Goal: Task Accomplishment & Management: Complete application form

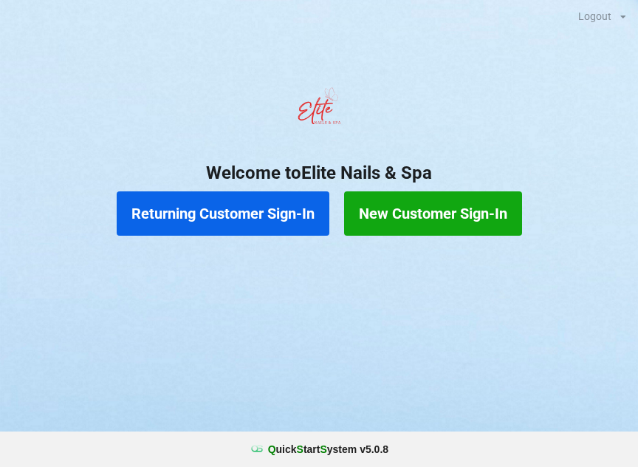
click at [166, 214] on button "Returning Customer Sign-In" at bounding box center [223, 213] width 213 height 44
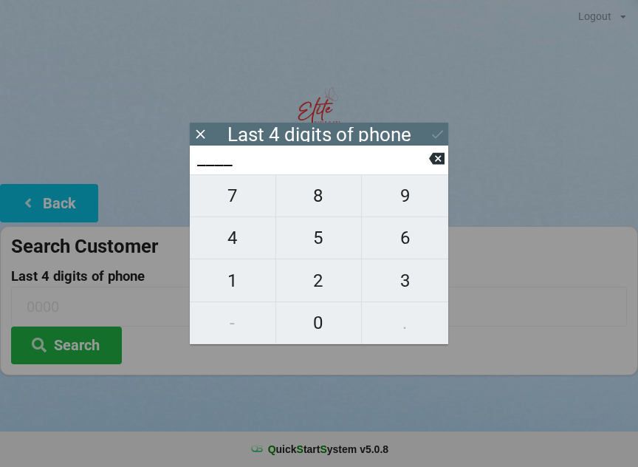
click at [333, 205] on span "8" at bounding box center [319, 195] width 86 height 31
type input "8___"
click at [329, 318] on span "0" at bounding box center [319, 322] width 86 height 31
type input "80__"
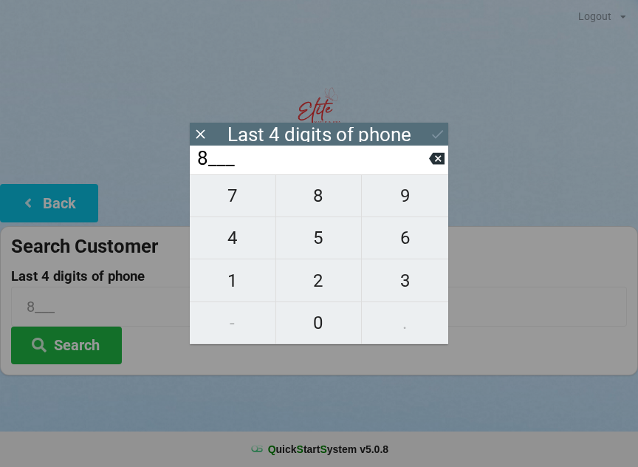
type input "80__"
click at [322, 329] on span "0" at bounding box center [319, 322] width 86 height 31
type input "800_"
click at [394, 247] on span "6" at bounding box center [405, 237] width 86 height 31
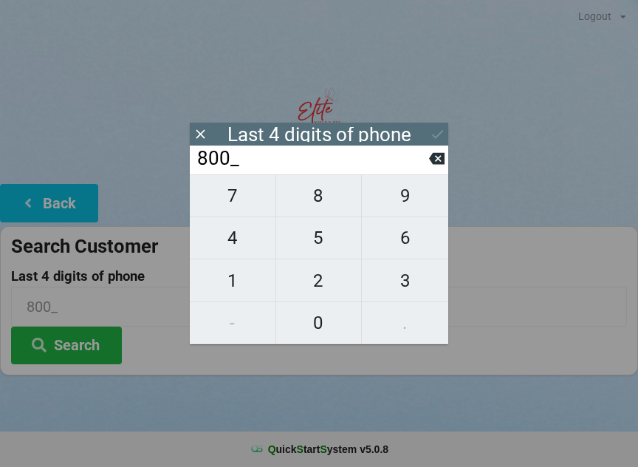
type input "8006"
click at [442, 134] on icon at bounding box center [438, 134] width 16 height 16
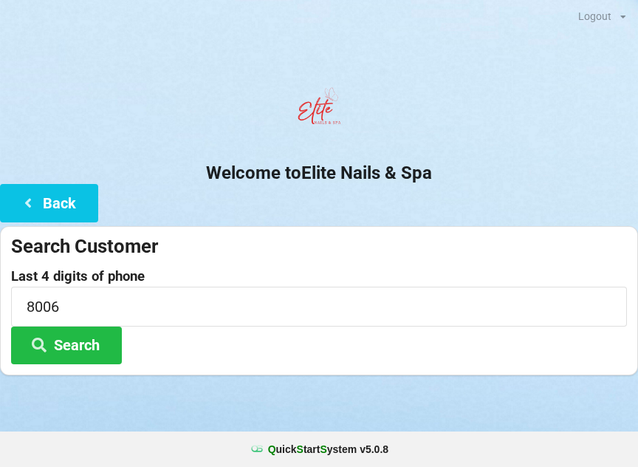
click at [66, 349] on button "Search" at bounding box center [66, 346] width 111 height 38
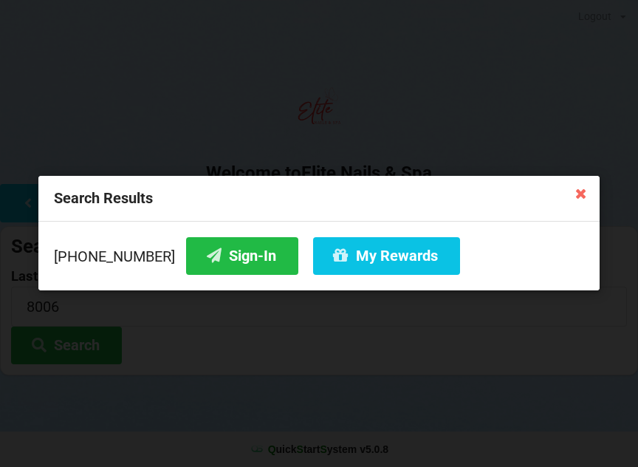
click at [377, 255] on button "My Rewards" at bounding box center [386, 256] width 147 height 38
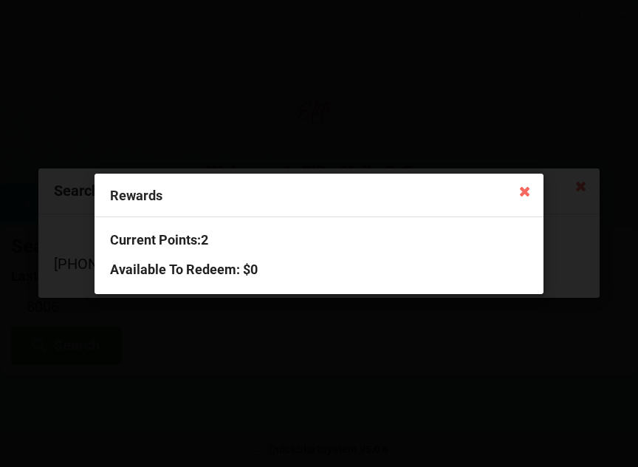
click at [519, 196] on icon at bounding box center [525, 191] width 24 height 24
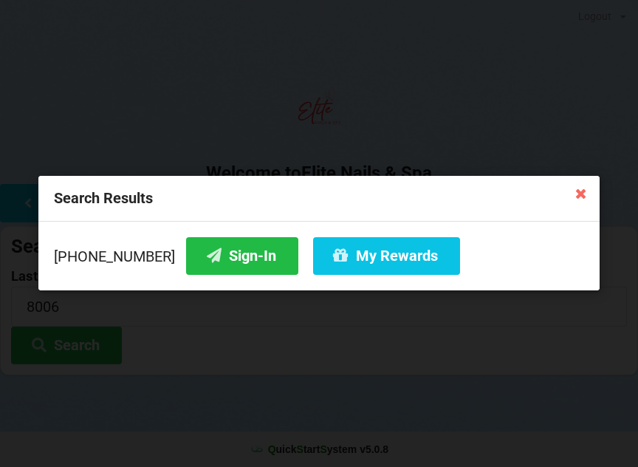
click at [205, 257] on icon at bounding box center [214, 255] width 18 height 13
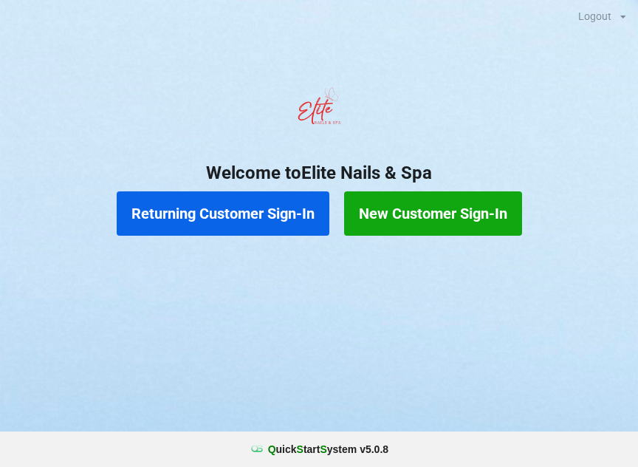
click at [239, 218] on button "Returning Customer Sign-In" at bounding box center [223, 213] width 213 height 44
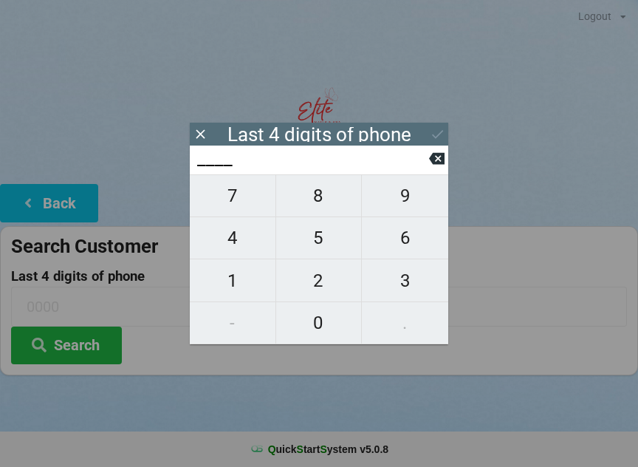
click at [321, 192] on span "8" at bounding box center [319, 195] width 86 height 31
type input "8___"
click at [324, 253] on span "5" at bounding box center [319, 237] width 86 height 31
type input "85__"
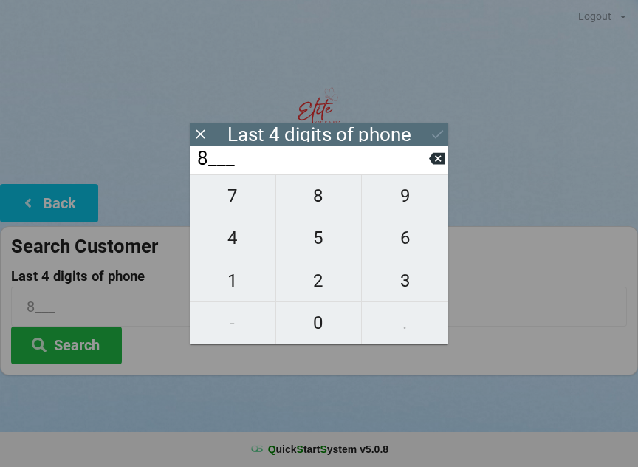
type input "85__"
click at [228, 253] on span "4" at bounding box center [233, 237] width 86 height 31
type input "854_"
click at [227, 245] on span "4" at bounding box center [233, 237] width 86 height 31
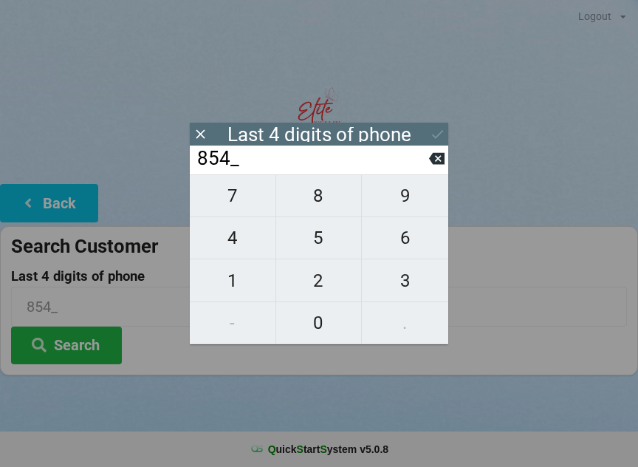
type input "8544"
click at [431, 130] on icon at bounding box center [438, 134] width 16 height 16
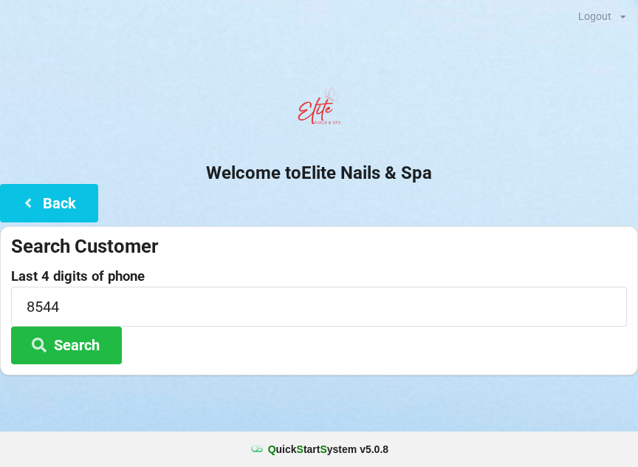
click at [55, 341] on button "Search" at bounding box center [66, 346] width 111 height 38
click at [47, 346] on icon at bounding box center [39, 344] width 18 height 13
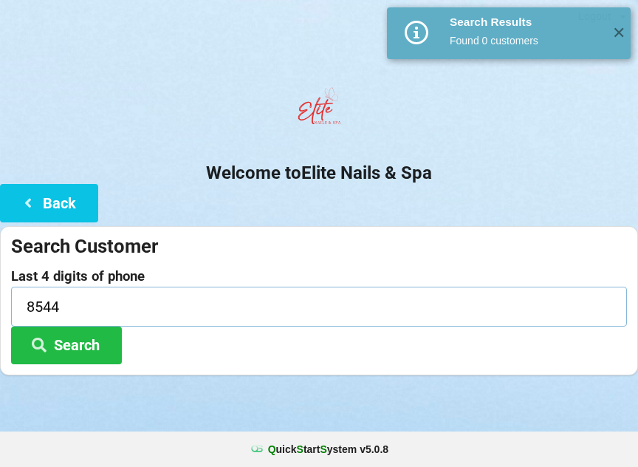
click at [38, 297] on input "8544" at bounding box center [319, 306] width 616 height 39
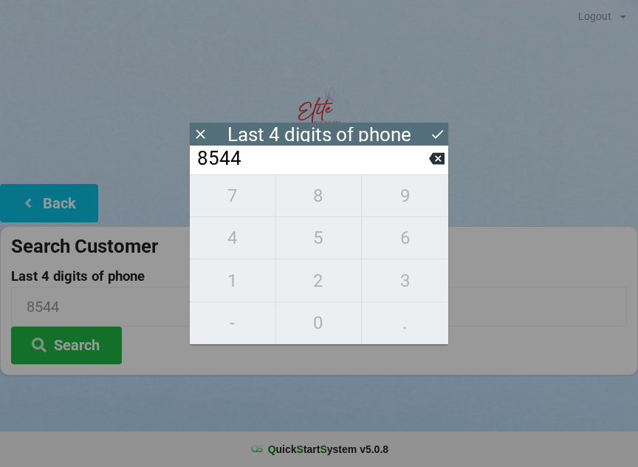
click at [435, 130] on icon at bounding box center [438, 134] width 16 height 16
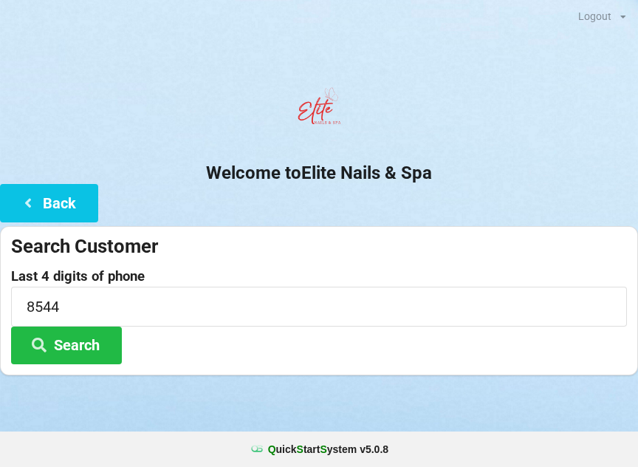
click at [45, 332] on button "Search" at bounding box center [66, 346] width 111 height 38
click at [90, 309] on input "8544" at bounding box center [319, 306] width 616 height 39
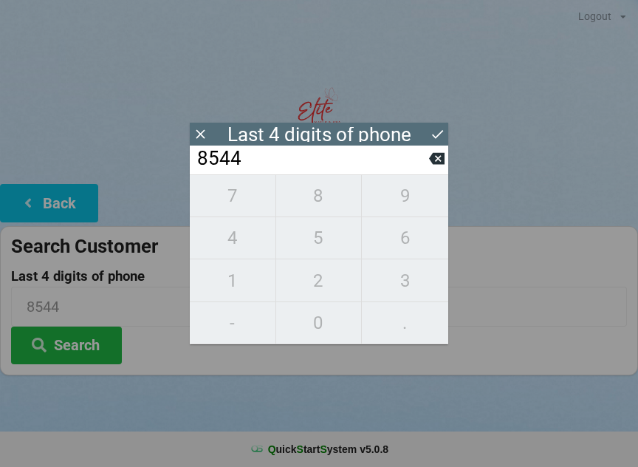
click at [428, 159] on input "8544" at bounding box center [312, 159] width 233 height 24
click at [440, 157] on icon at bounding box center [437, 159] width 16 height 16
click at [437, 161] on icon at bounding box center [437, 159] width 16 height 12
click at [434, 163] on icon at bounding box center [437, 159] width 16 height 12
click at [436, 162] on icon at bounding box center [437, 159] width 16 height 16
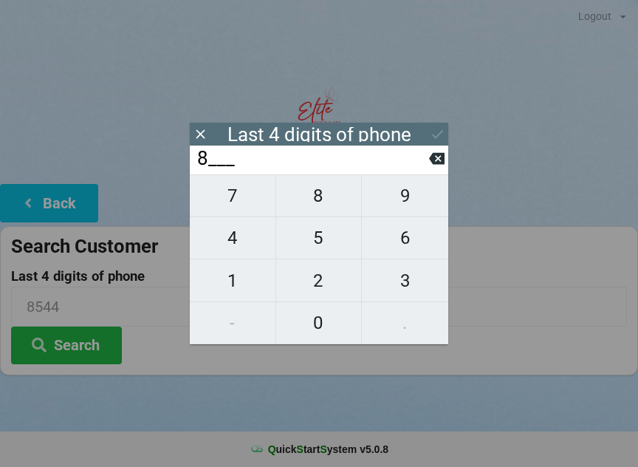
type input "____"
click at [234, 196] on span "7" at bounding box center [233, 195] width 86 height 31
type input "7___"
click at [236, 285] on span "1" at bounding box center [233, 280] width 86 height 31
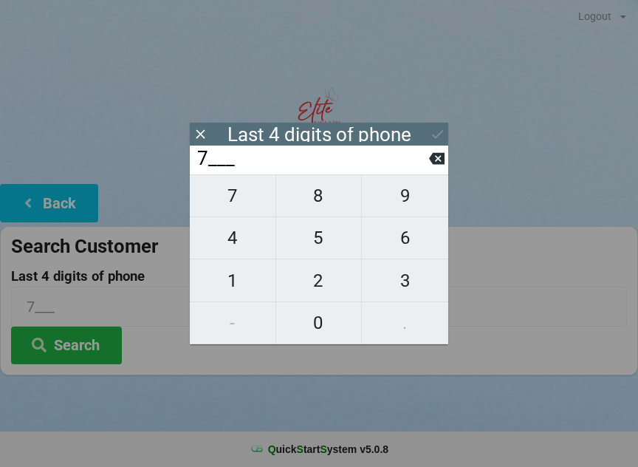
type input "71__"
click at [408, 236] on span "6" at bounding box center [405, 237] width 86 height 31
type input "716_"
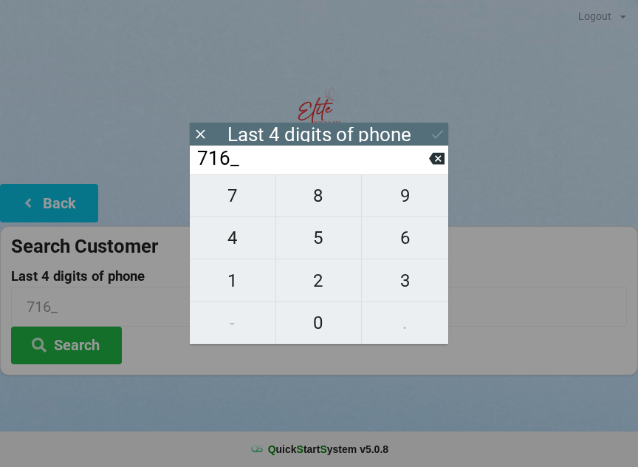
click at [314, 287] on span "2" at bounding box center [319, 280] width 86 height 31
type input "7162"
click at [441, 125] on button at bounding box center [438, 134] width 16 height 20
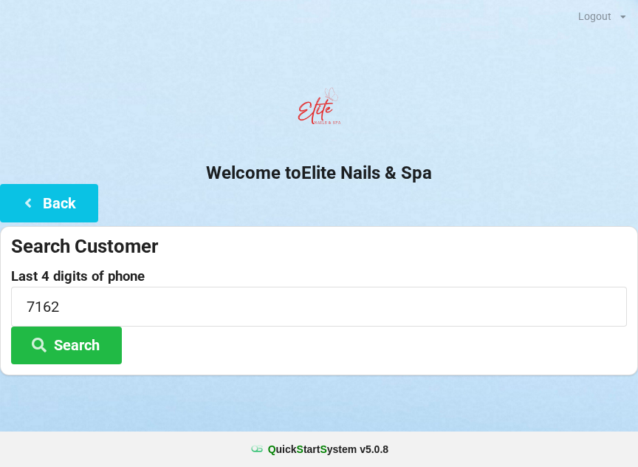
click at [71, 343] on button "Search" at bounding box center [66, 346] width 111 height 38
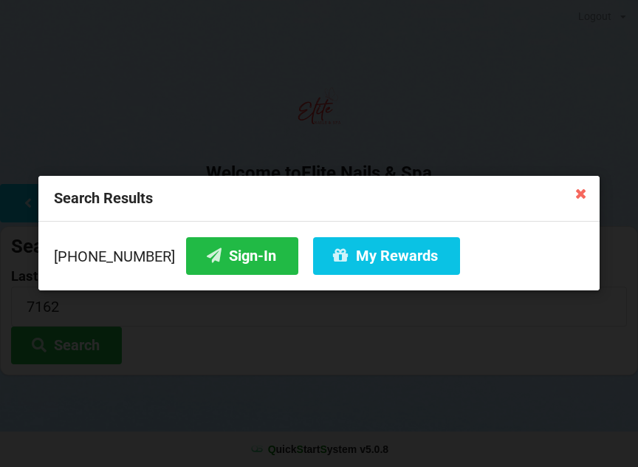
click at [217, 256] on button "Sign-In" at bounding box center [242, 256] width 112 height 38
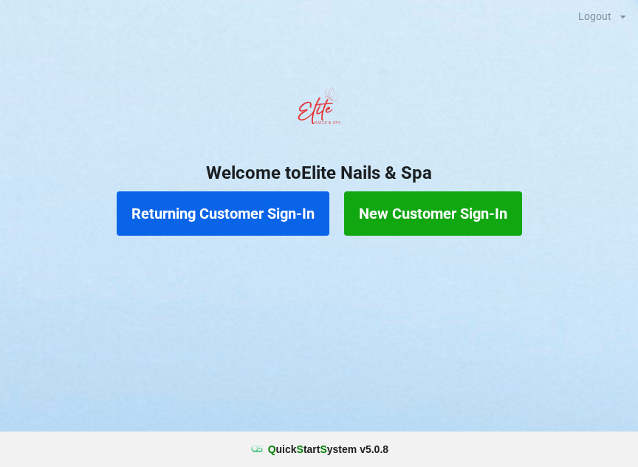
click at [462, 208] on button "New Customer Sign-In" at bounding box center [433, 213] width 178 height 44
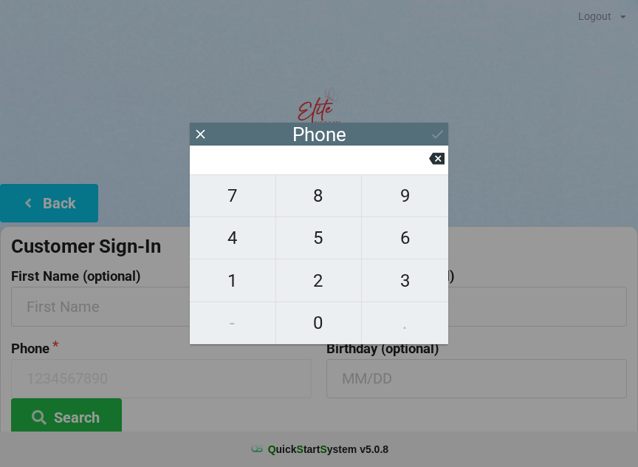
click at [419, 241] on span "6" at bounding box center [405, 237] width 86 height 31
type input "6"
click at [230, 209] on span "7" at bounding box center [233, 195] width 86 height 31
type input "67"
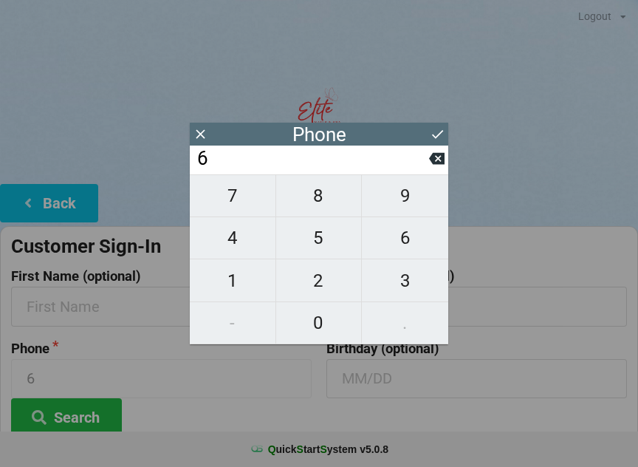
type input "67"
click at [417, 289] on span "3" at bounding box center [405, 280] width 86 height 31
type input "673"
click at [442, 165] on icon at bounding box center [437, 159] width 16 height 12
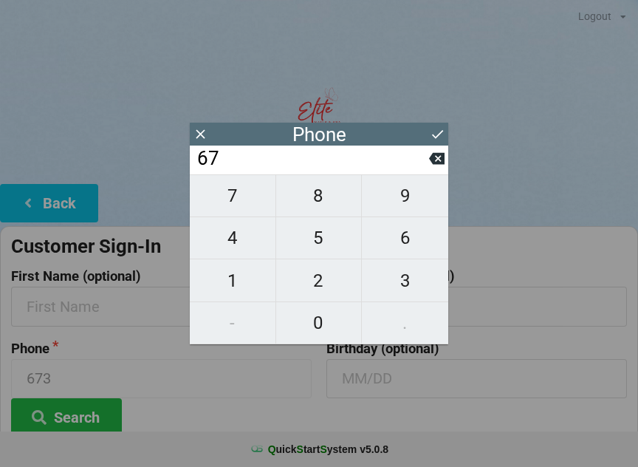
click at [432, 160] on icon at bounding box center [437, 159] width 16 height 12
click at [248, 289] on span "1" at bounding box center [233, 280] width 86 height 31
type input "61"
click at [410, 206] on span "9" at bounding box center [405, 195] width 86 height 31
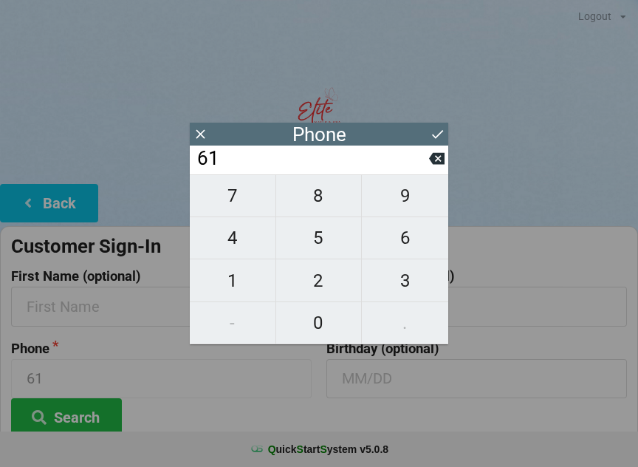
type input "619"
click at [412, 288] on span "3" at bounding box center [405, 280] width 86 height 31
type input "6193"
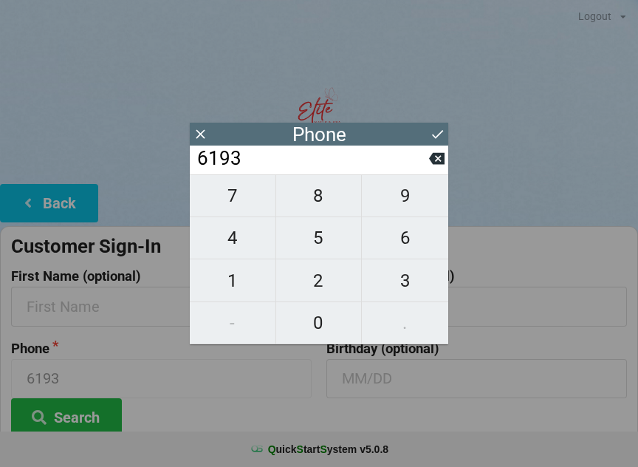
click at [256, 208] on span "7" at bounding box center [233, 195] width 86 height 31
type input "61937"
click at [412, 291] on span "3" at bounding box center [405, 280] width 86 height 31
type input "619373"
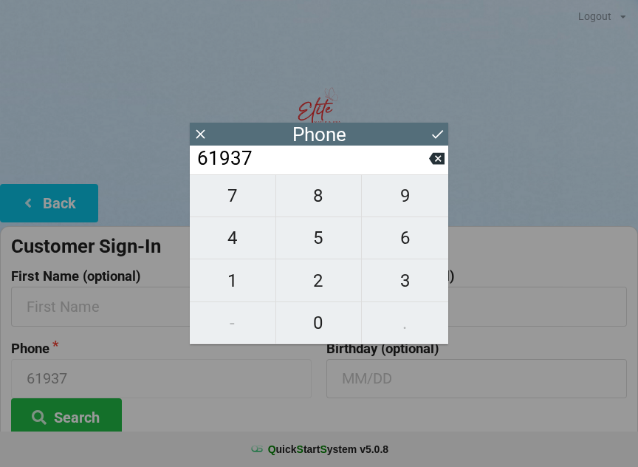
type input "619373"
click at [416, 288] on span "3" at bounding box center [405, 280] width 86 height 31
type input "6193733"
click at [334, 283] on span "2" at bounding box center [319, 280] width 86 height 31
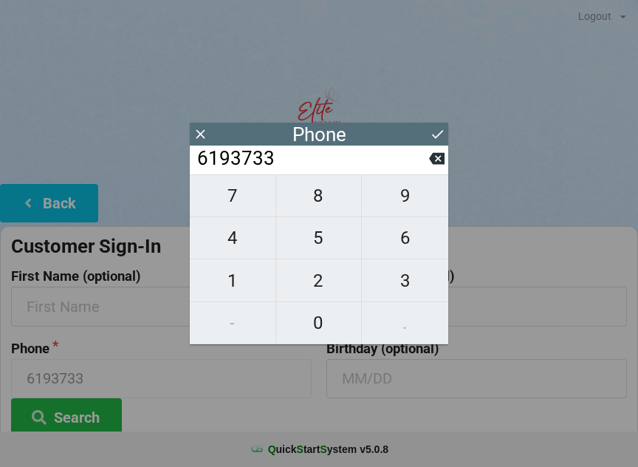
type input "61937332"
click at [327, 324] on span "0" at bounding box center [319, 322] width 86 height 31
type input "619373320"
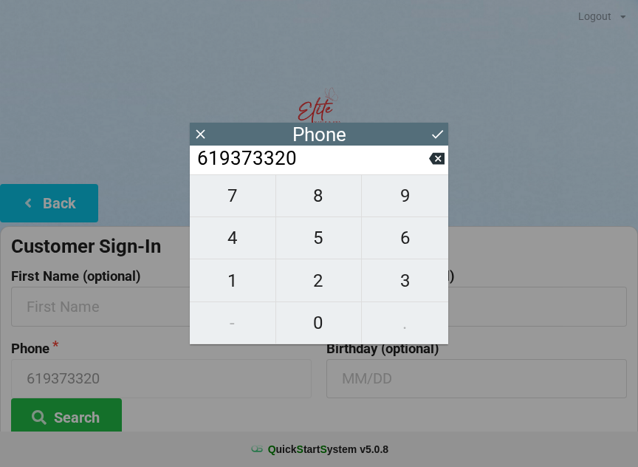
click at [398, 291] on span "3" at bounding box center [405, 280] width 86 height 31
type input "6193733203"
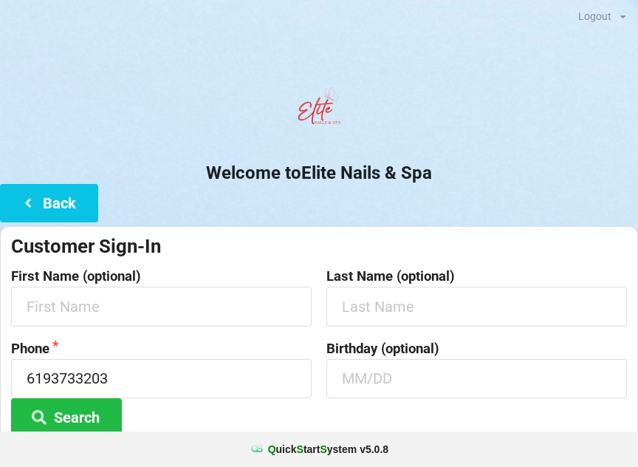
click at [451, 127] on div at bounding box center [319, 112] width 638 height 63
click at [251, 320] on input "text" at bounding box center [161, 306] width 301 height 39
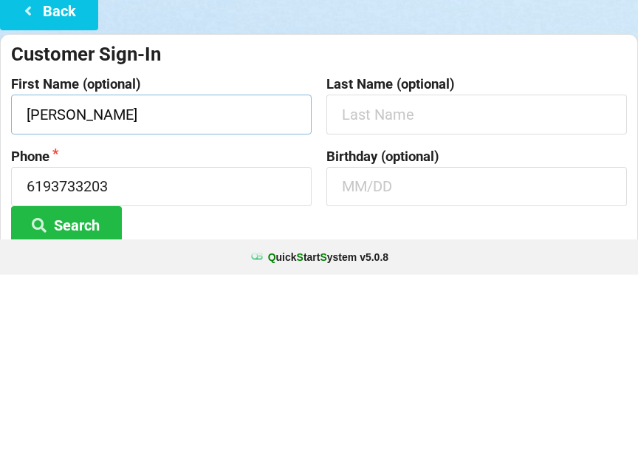
type input "[PERSON_NAME]"
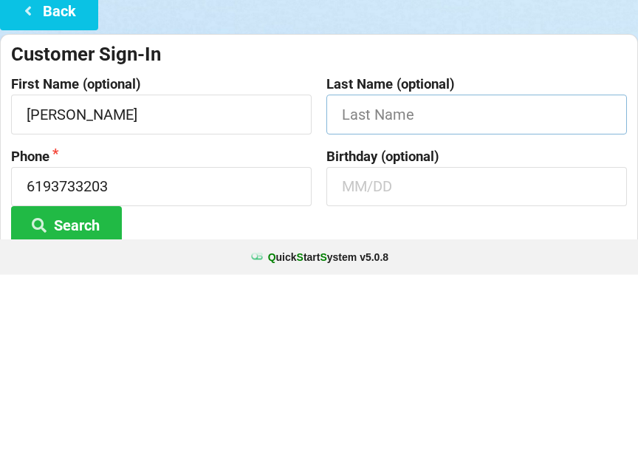
click at [455, 287] on input "text" at bounding box center [477, 306] width 301 height 39
type input "[PERSON_NAME]"
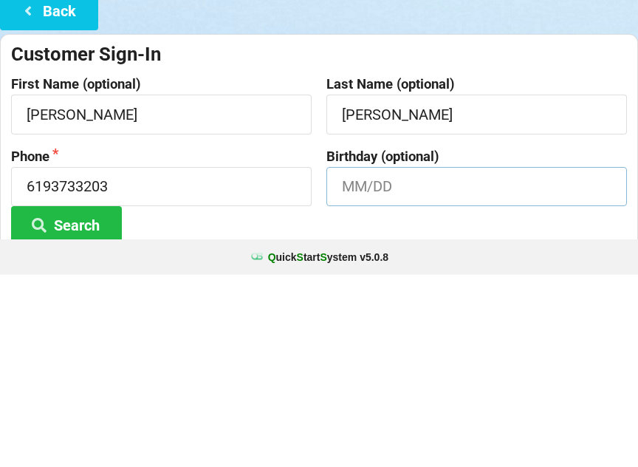
click at [467, 359] on input "text" at bounding box center [477, 378] width 301 height 39
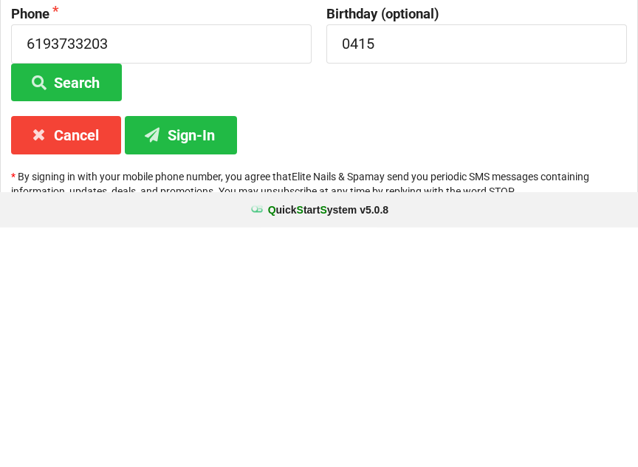
click at [205, 355] on button "Sign-In" at bounding box center [181, 374] width 112 height 38
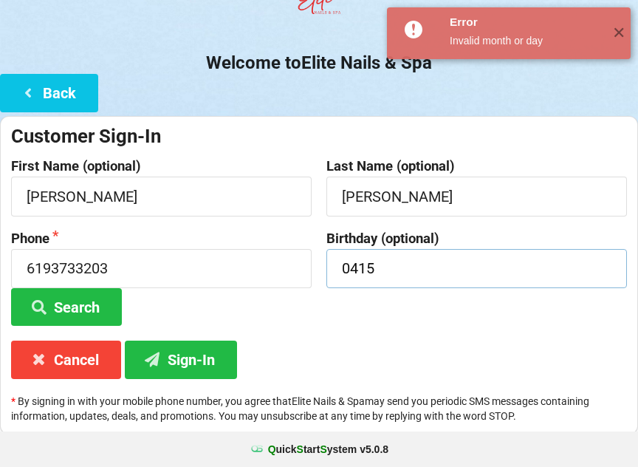
click at [352, 268] on input "0415" at bounding box center [477, 268] width 301 height 39
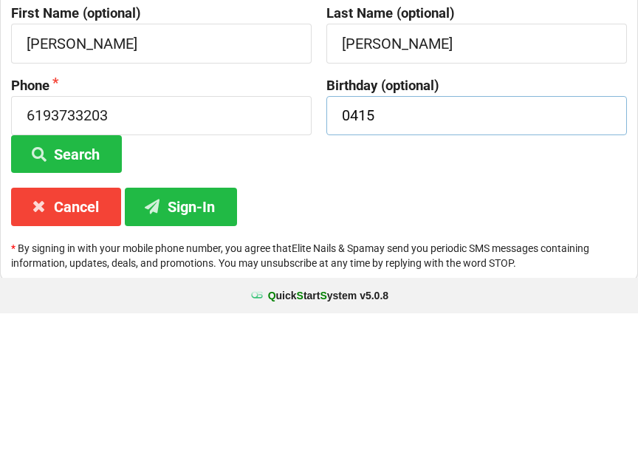
click at [452, 250] on input "0415" at bounding box center [477, 269] width 301 height 39
type input "04/15"
click at [206, 341] on button "Sign-In" at bounding box center [181, 360] width 112 height 38
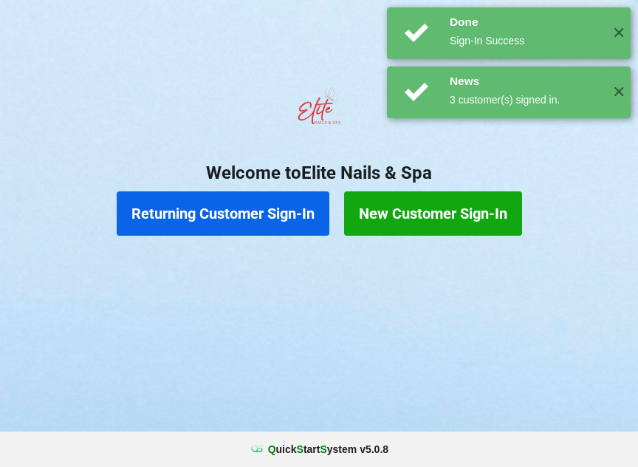
scroll to position [0, 0]
